Goal: Transaction & Acquisition: Subscribe to service/newsletter

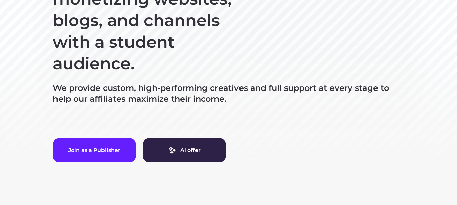
scroll to position [146, 0]
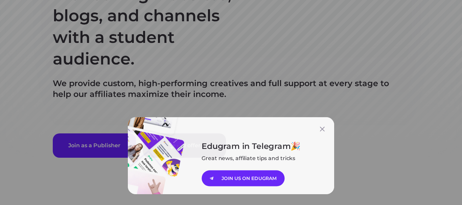
click at [173, 86] on div "Edugram in Telegram Great news, affiliate tips and tricks JOIN US ON EDUGRAM" at bounding box center [231, 102] width 462 height 205
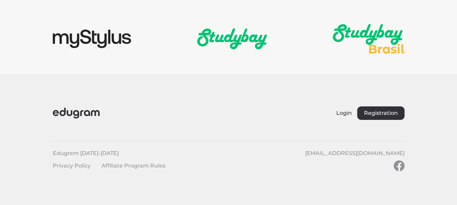
scroll to position [1054, 0]
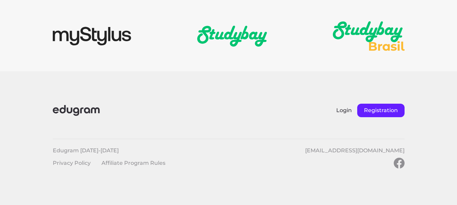
click at [368, 111] on button "Registration" at bounding box center [380, 111] width 47 height 14
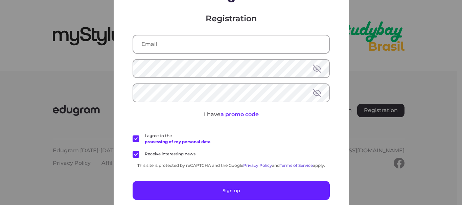
click at [273, 49] on input "text" at bounding box center [231, 45] width 196 height 18
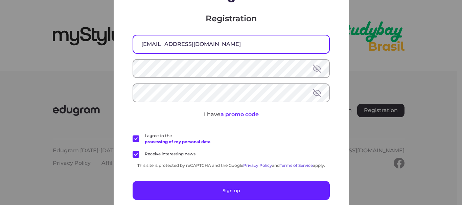
type input "anasahmed7028@gmail.com"
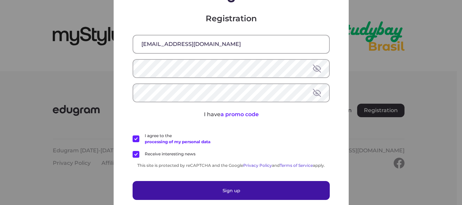
click at [235, 197] on button "Sign up" at bounding box center [231, 190] width 197 height 19
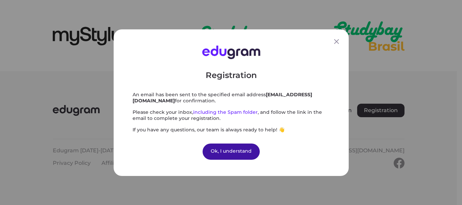
click at [246, 148] on div "Ok, I understand" at bounding box center [231, 151] width 57 height 16
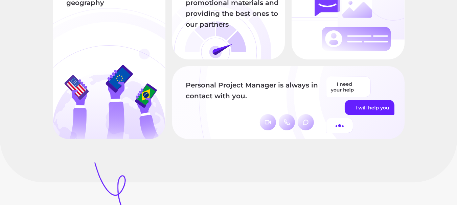
scroll to position [747, 0]
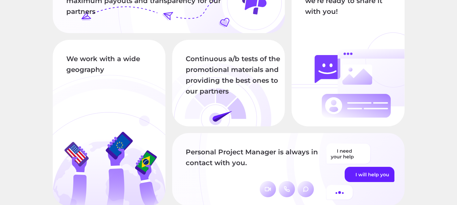
click at [95, 103] on div "We work with a wide geography" at bounding box center [109, 123] width 113 height 166
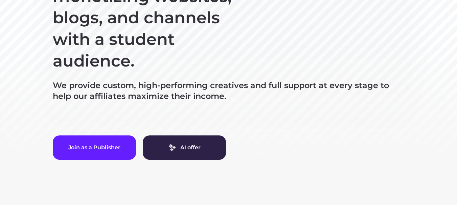
scroll to position [155, 0]
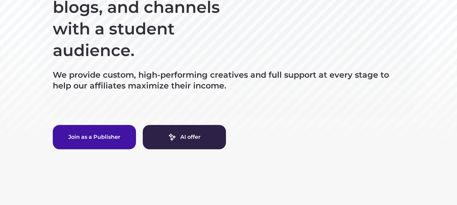
click at [119, 127] on button "Join as a Publisher" at bounding box center [94, 137] width 83 height 24
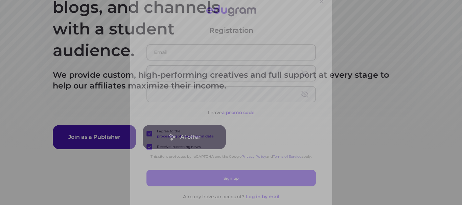
type input "anasahmed7028@gmail.com"
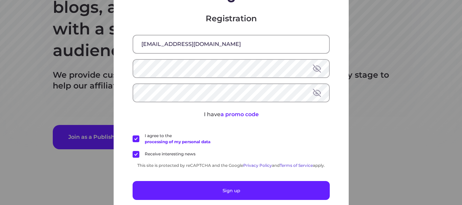
click at [314, 66] on button at bounding box center [317, 69] width 8 height 8
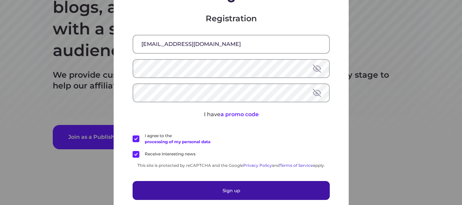
click at [224, 195] on button "Sign up" at bounding box center [231, 190] width 197 height 19
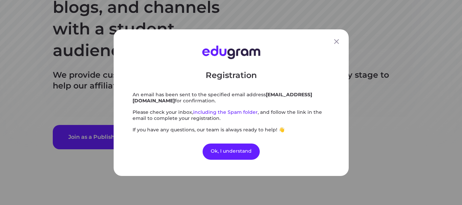
click at [213, 113] on span "including the Spam folder" at bounding box center [225, 112] width 65 height 6
click at [208, 107] on div "Registration An email has been sent to the specified email address anasahmed702…" at bounding box center [231, 101] width 197 height 63
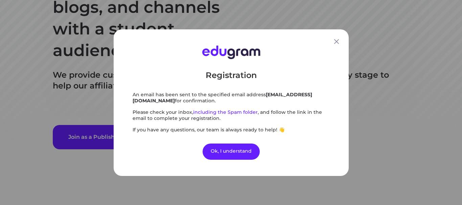
click at [207, 112] on span "including the Spam folder" at bounding box center [225, 112] width 65 height 6
click at [246, 110] on span "including the Spam folder" at bounding box center [225, 112] width 65 height 6
drag, startPoint x: 196, startPoint y: 112, endPoint x: 212, endPoint y: 106, distance: 17.1
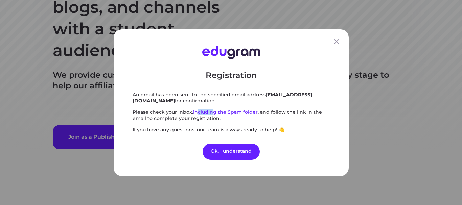
click at [212, 106] on div "Registration An email has been sent to the specified email address anasahmed702…" at bounding box center [231, 101] width 197 height 63
click at [209, 113] on span "including the Spam folder" at bounding box center [225, 112] width 65 height 6
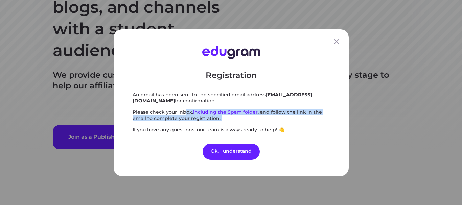
click at [209, 113] on span "including the Spam folder" at bounding box center [225, 112] width 65 height 6
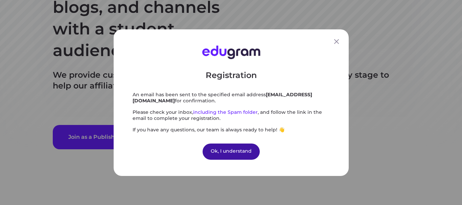
click at [236, 148] on div "Ok, I understand" at bounding box center [231, 151] width 57 height 16
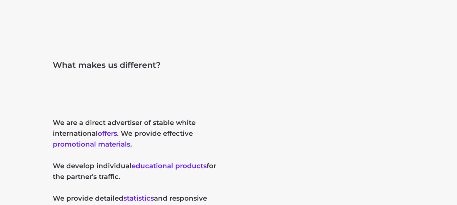
scroll to position [328, 0]
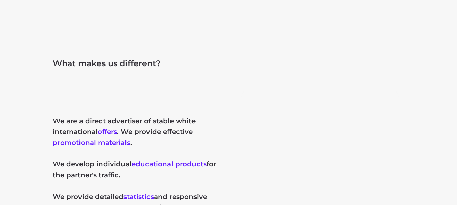
click at [241, 136] on div at bounding box center [319, 175] width 169 height 169
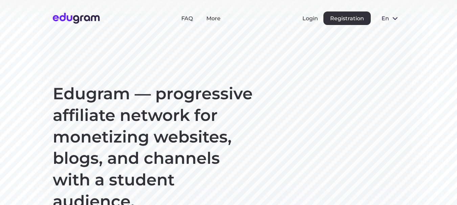
scroll to position [0, 0]
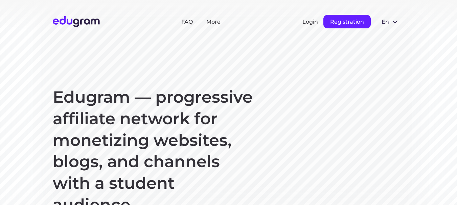
click at [348, 20] on button "Registration" at bounding box center [346, 22] width 47 height 14
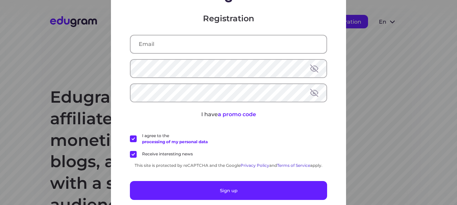
type input "anasahmed7028@gmail.com"
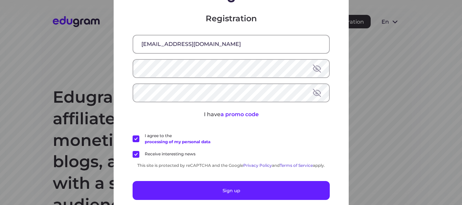
click at [383, 111] on div "Registration anasahmed7028@gmail.com I have a promo code I agree to the process…" at bounding box center [231, 102] width 462 height 205
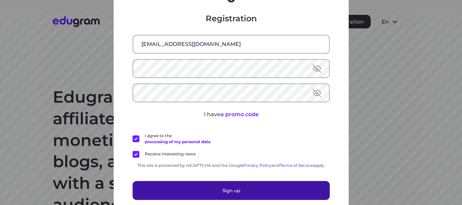
click at [253, 194] on button "Sign up" at bounding box center [231, 190] width 197 height 19
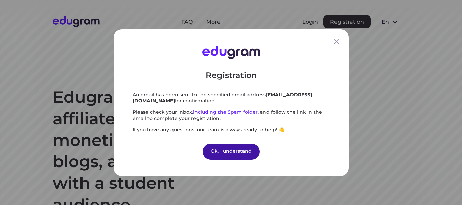
click at [240, 153] on div "Ok, I understand" at bounding box center [231, 151] width 57 height 16
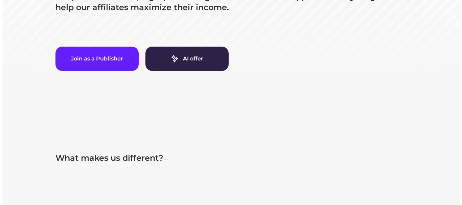
scroll to position [223, 0]
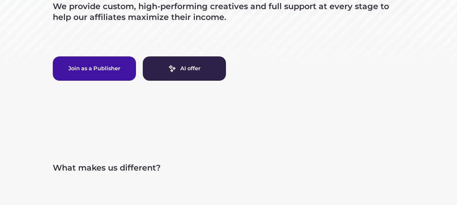
click at [113, 64] on button "Join as a Publisher" at bounding box center [94, 68] width 83 height 24
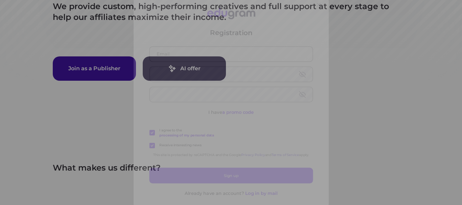
type input "anasahmed7028@gmail.com"
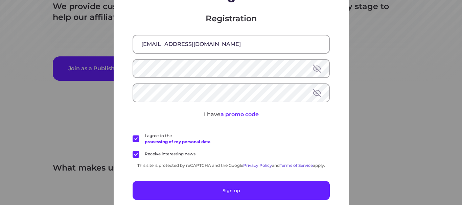
click at [88, 56] on div "Registration anasahmed7028@gmail.com I have a promo code I agree to the process…" at bounding box center [231, 102] width 462 height 205
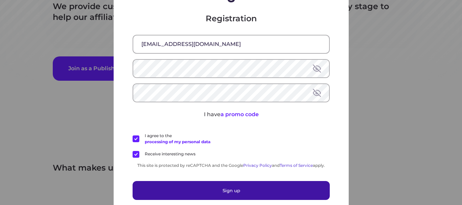
click at [285, 184] on button "Sign up" at bounding box center [231, 190] width 197 height 19
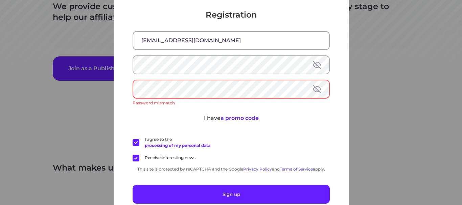
click at [360, 139] on div "Registration anasahmed7028@gmail.com Password mismatch I have a promo code I ag…" at bounding box center [231, 102] width 462 height 205
click at [231, 116] on span "a promo code" at bounding box center [239, 118] width 38 height 6
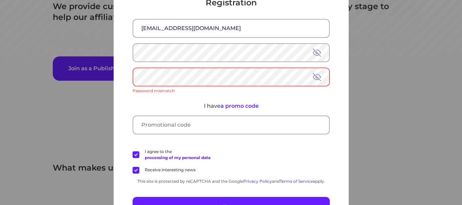
click at [226, 122] on input "text" at bounding box center [231, 125] width 196 height 18
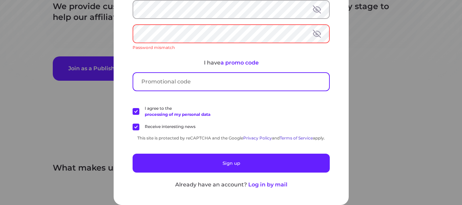
scroll to position [41, 0]
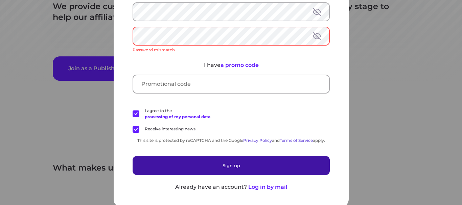
click at [199, 163] on button "Sign up" at bounding box center [231, 165] width 197 height 19
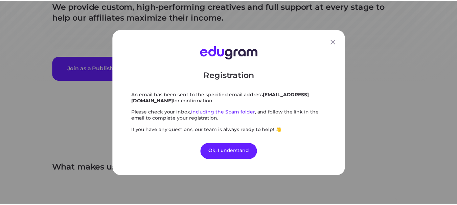
scroll to position [0, 0]
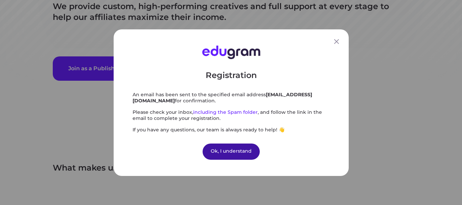
click at [245, 151] on div "Ok, I understand" at bounding box center [231, 151] width 57 height 16
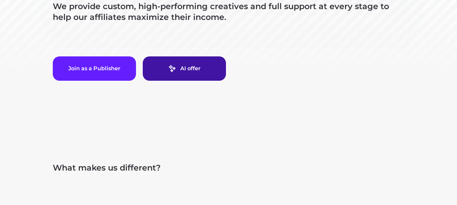
click at [194, 66] on link "AI offer" at bounding box center [184, 68] width 83 height 24
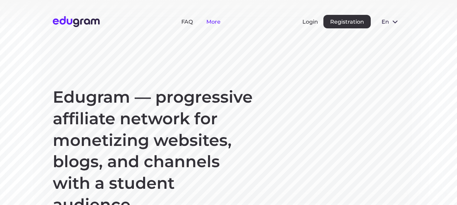
click at [214, 22] on link "More" at bounding box center [213, 22] width 14 height 6
click at [191, 21] on link "FAQ" at bounding box center [187, 22] width 12 height 6
click at [390, 21] on button "en" at bounding box center [390, 22] width 28 height 14
click at [357, 65] on section "Edugram — progressive affiliate network for monetizing websites, blogs, and cha…" at bounding box center [228, 173] width 457 height 347
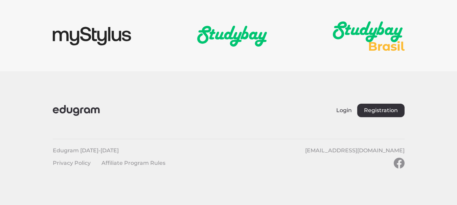
scroll to position [1053, 0]
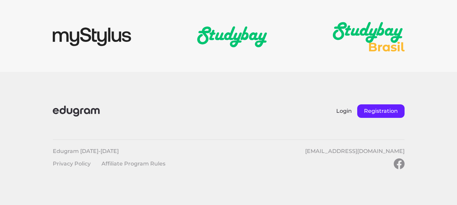
click at [366, 110] on button "Registration" at bounding box center [380, 112] width 47 height 14
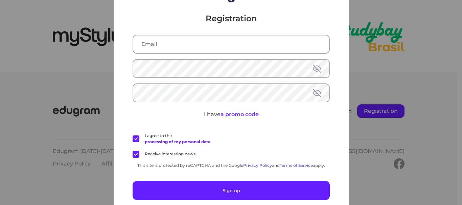
type input "anasahmed7028@gmail.com"
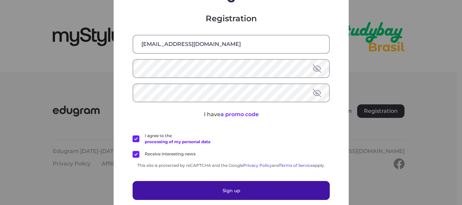
click at [227, 182] on button "Sign up" at bounding box center [231, 190] width 197 height 19
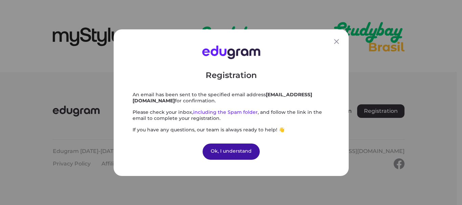
click at [233, 153] on div "Ok, I understand" at bounding box center [231, 151] width 57 height 16
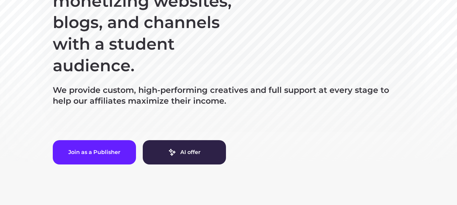
scroll to position [0, 0]
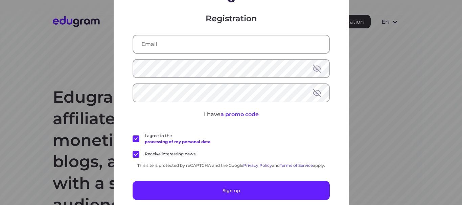
type input "[EMAIL_ADDRESS][DOMAIN_NAME]"
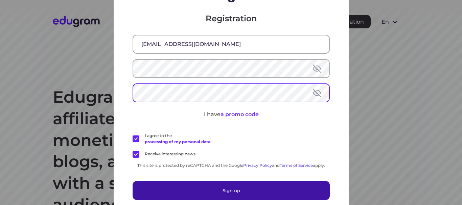
click at [241, 185] on button "Sign up" at bounding box center [231, 190] width 197 height 19
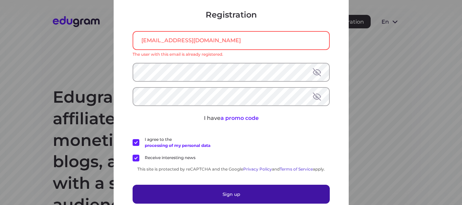
click at [243, 188] on button "Sign up" at bounding box center [231, 194] width 197 height 19
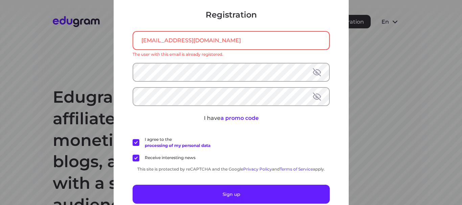
click at [360, 111] on div "Registration anasahmed7028@gmail.com The user with this email is already regist…" at bounding box center [231, 102] width 462 height 205
click at [100, 66] on div "Registration anasahmed7028@gmail.com The user with this email is already regist…" at bounding box center [231, 102] width 462 height 205
drag, startPoint x: 285, startPoint y: 85, endPoint x: 360, endPoint y: 86, distance: 75.1
click at [315, 86] on div "Registration anasahmed7028@gmail.com The user with this email is already regist…" at bounding box center [231, 114] width 197 height 211
click at [360, 86] on div "Registration anasahmed7028@gmail.com The user with this email is already regist…" at bounding box center [231, 102] width 462 height 205
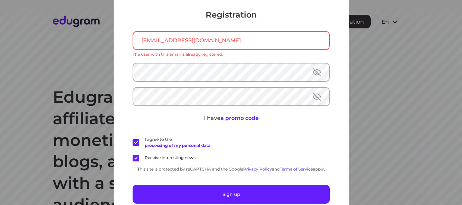
drag, startPoint x: 361, startPoint y: 86, endPoint x: 296, endPoint y: 50, distance: 73.3
click at [306, 53] on div "Registration anasahmed7028@gmail.com The user with this email is already regist…" at bounding box center [231, 102] width 462 height 205
